Goal: Task Accomplishment & Management: Use online tool/utility

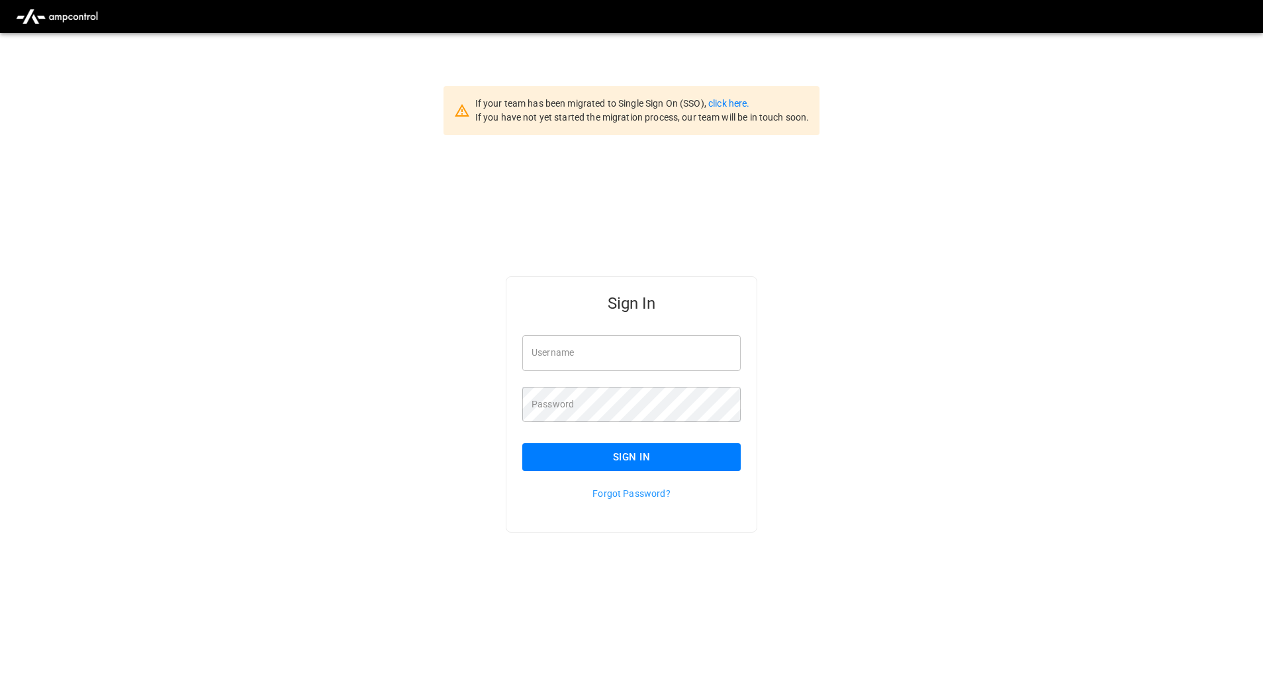
type input "**********"
click at [659, 451] on button "Sign In" at bounding box center [631, 457] width 218 height 28
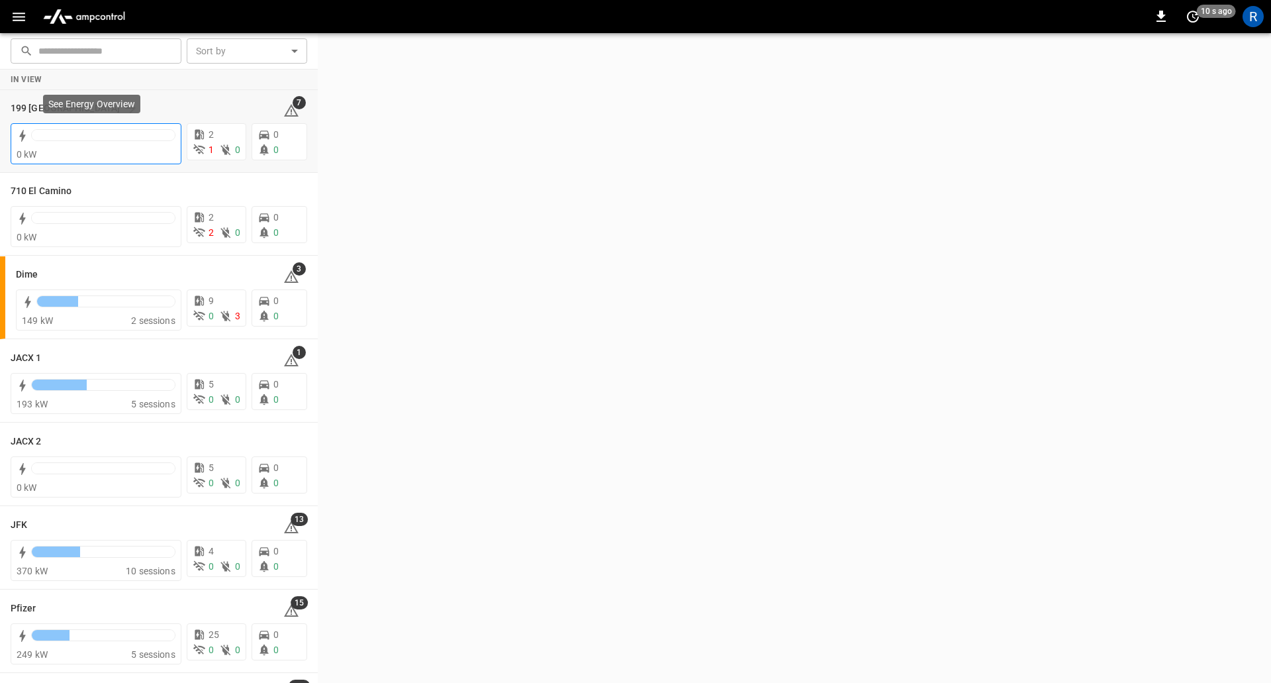
click at [115, 158] on div "0 kW" at bounding box center [96, 154] width 159 height 13
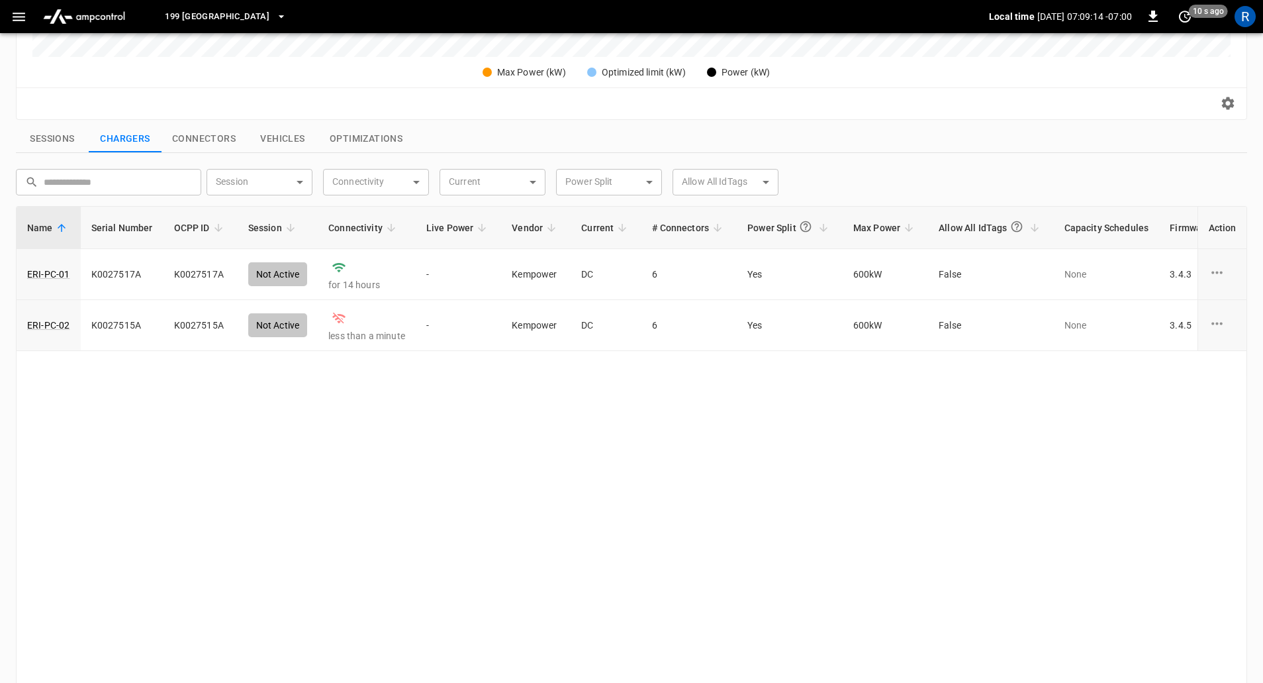
scroll to position [446, 0]
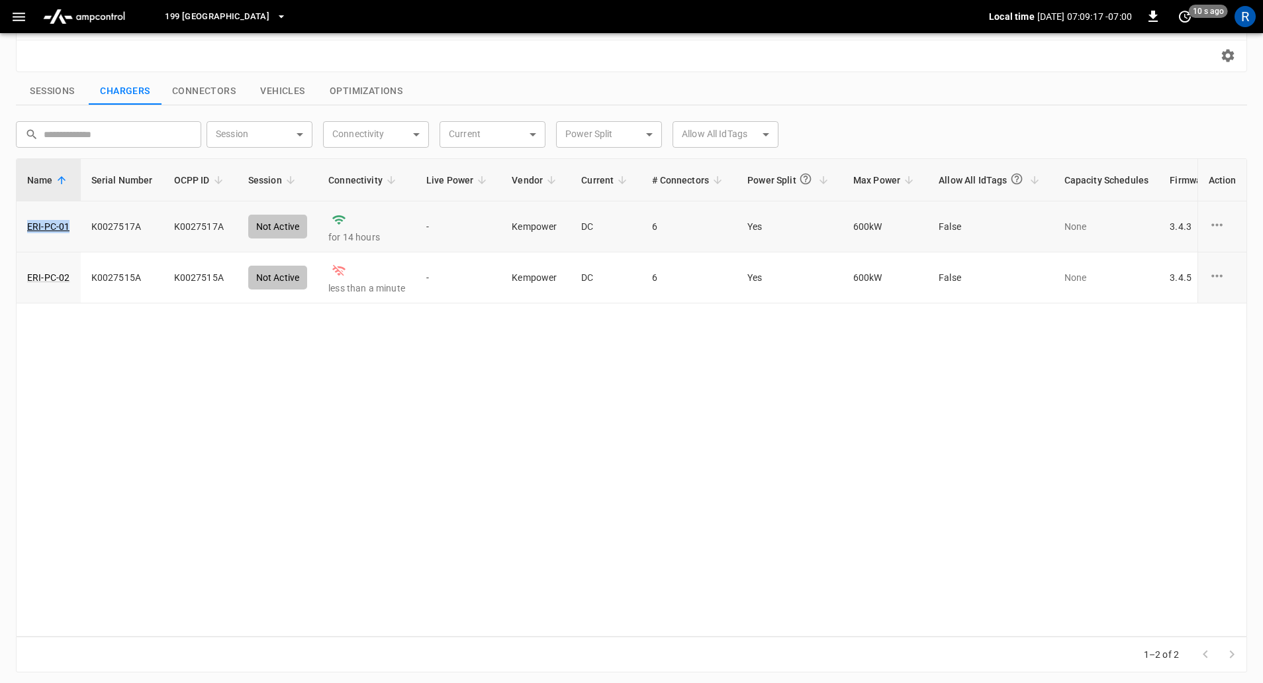
drag, startPoint x: 25, startPoint y: 226, endPoint x: 75, endPoint y: 234, distance: 50.2
click at [75, 234] on td "ERI-PC-01" at bounding box center [49, 226] width 64 height 51
copy link "ERI-PC-01"
